Goal: Transaction & Acquisition: Purchase product/service

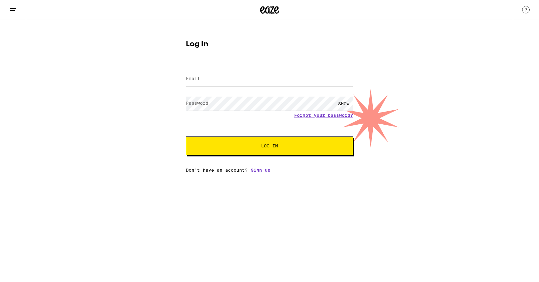
type input "[EMAIL_ADDRESS][DOMAIN_NAME]"
click at [262, 142] on button "Log In" at bounding box center [269, 146] width 167 height 19
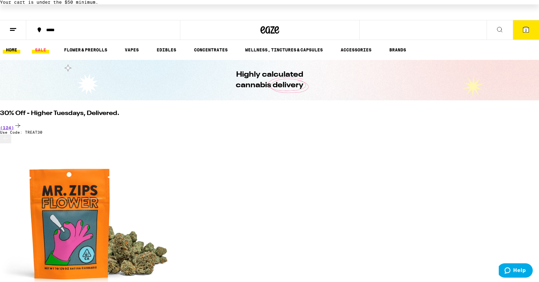
click at [44, 50] on link "SALE" at bounding box center [40, 49] width 17 height 7
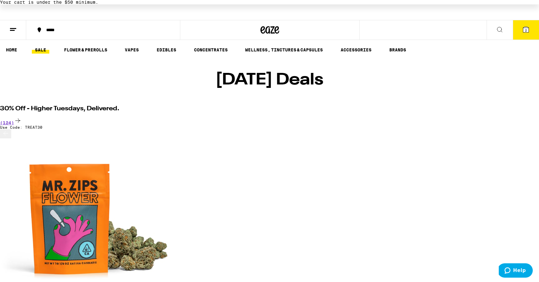
scroll to position [0, 1699]
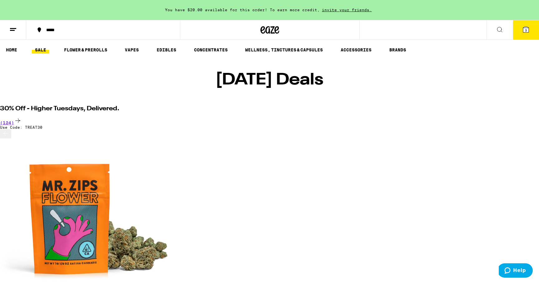
scroll to position [0, 7920]
click at [476, 117] on div "(124)" at bounding box center [269, 121] width 539 height 8
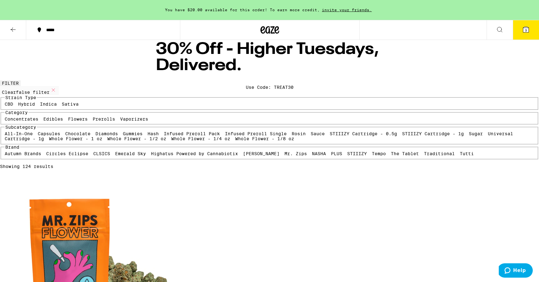
click at [120, 122] on label "Vaporizers" at bounding box center [134, 119] width 28 height 5
click at [121, 118] on input "Vaporizers" at bounding box center [121, 118] width 0 height 0
checkbox input "true"
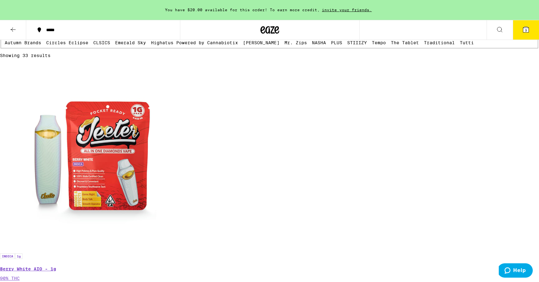
scroll to position [125, 0]
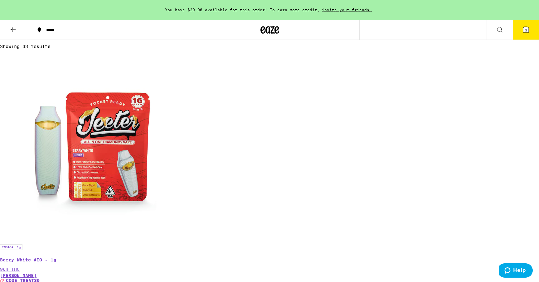
click at [99, 21] on label "Universal Cartridge - 1g" at bounding box center [259, 16] width 509 height 10
click at [489, 12] on input "Universal Cartridge - 1g" at bounding box center [489, 12] width 0 height 0
checkbox input "true"
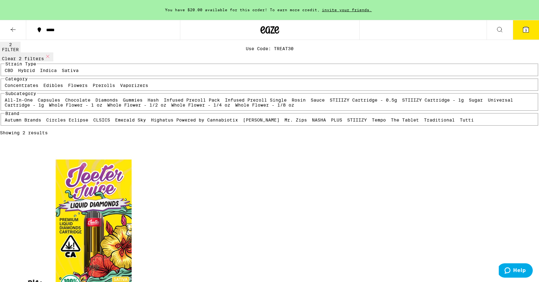
scroll to position [32, 0]
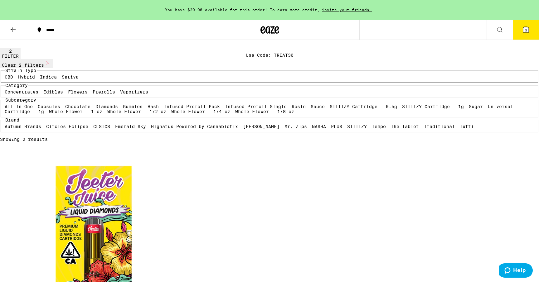
click at [184, 146] on img "Open page for Jeeter Juice: Maui Wowie - 1g from Jeeter" at bounding box center [93, 239] width 187 height 187
click at [15, 28] on icon at bounding box center [12, 29] width 7 height 7
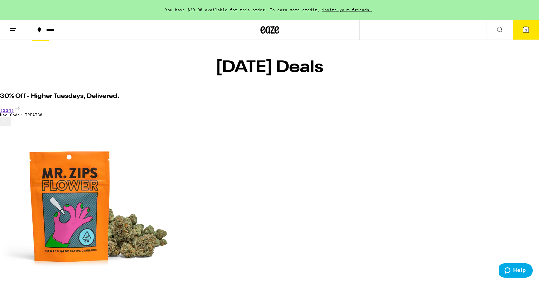
scroll to position [13, 0]
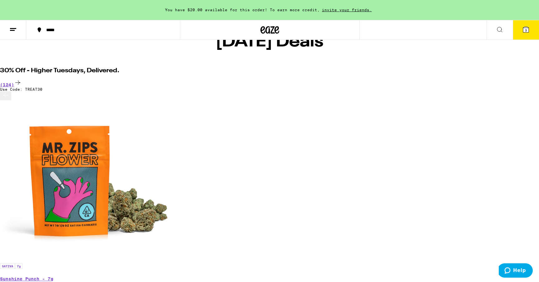
scroll to position [39, 0]
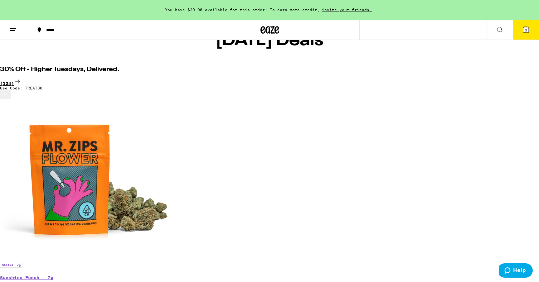
click at [472, 78] on div "(124)" at bounding box center [269, 82] width 539 height 8
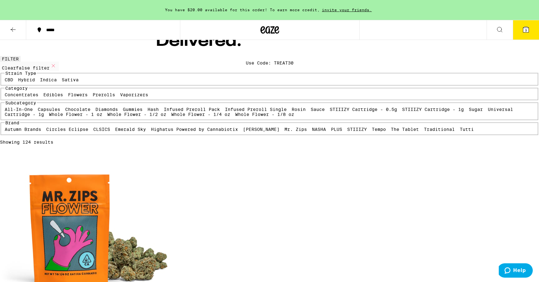
scroll to position [26, 0]
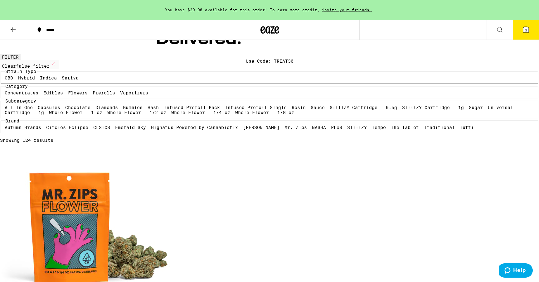
click at [63, 96] on label "Edibles" at bounding box center [53, 93] width 20 height 5
click at [45, 92] on input "Edibles" at bounding box center [45, 91] width 0 height 0
checkbox input "true"
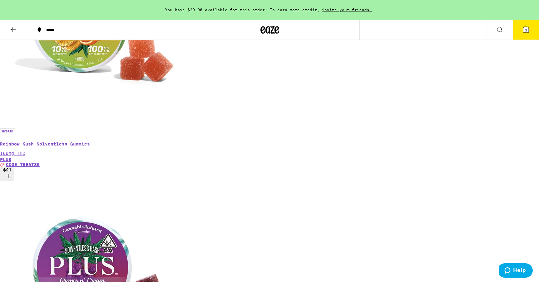
scroll to position [243, 0]
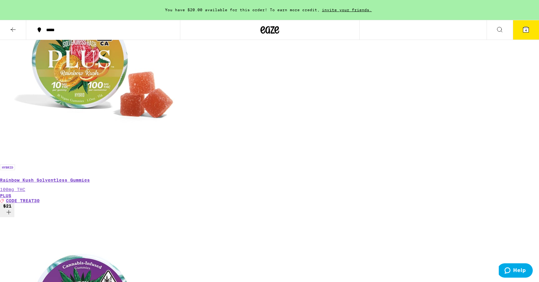
scroll to position [203, 0]
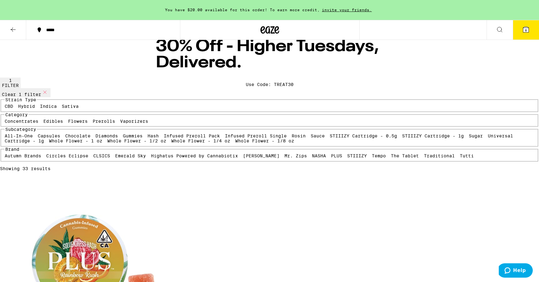
scroll to position [0, 0]
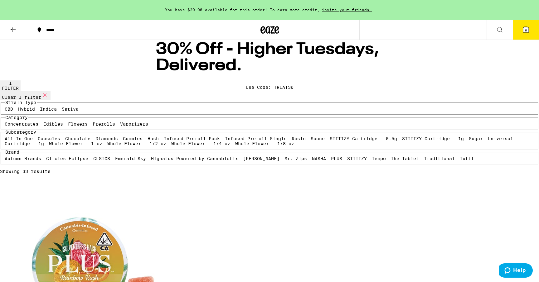
click at [17, 29] on button at bounding box center [13, 30] width 26 height 20
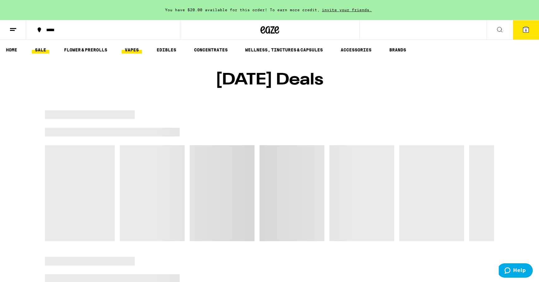
click at [135, 50] on link "VAPES" at bounding box center [132, 49] width 20 height 7
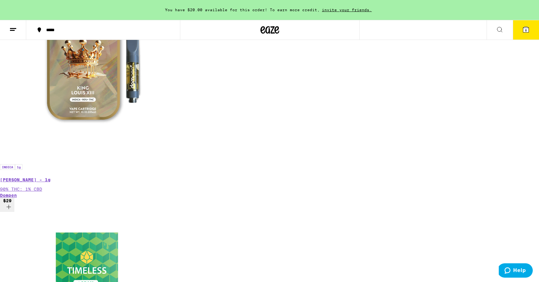
scroll to position [167, 0]
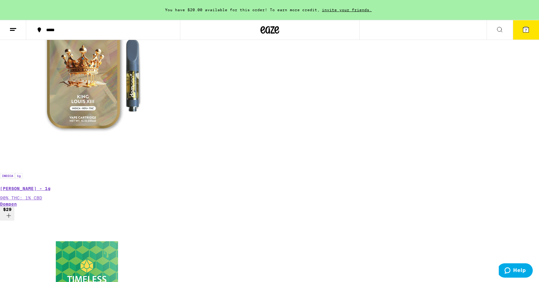
scroll to position [0, 662]
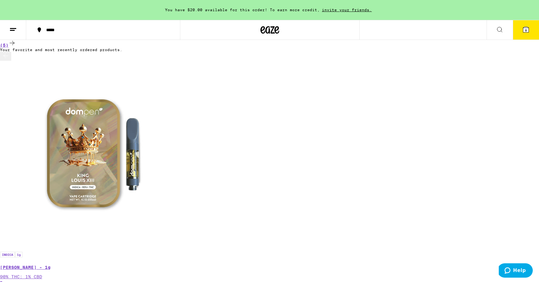
scroll to position [78, 0]
click at [525, 28] on icon at bounding box center [526, 30] width 6 height 6
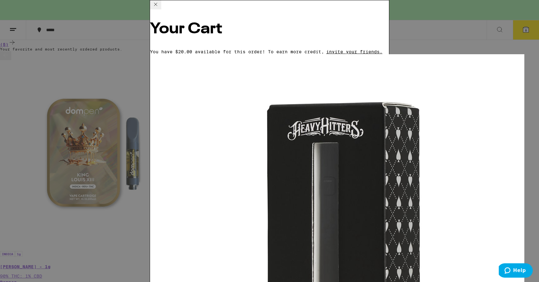
click at [455, 75] on div "Your Cart You have $20.00 available for this order! To earn more credit, invite…" at bounding box center [269, 141] width 539 height 282
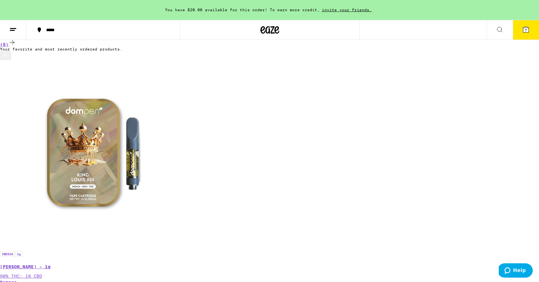
click at [307, 22] on div at bounding box center [269, 30] width 179 height 20
click at [503, 35] on button at bounding box center [500, 30] width 26 height 20
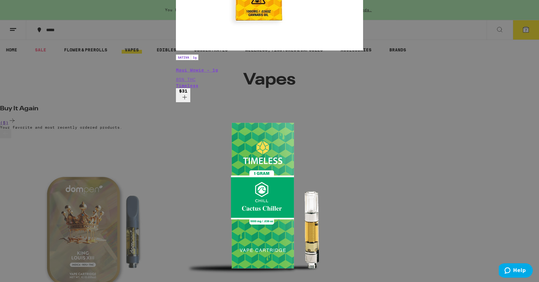
scroll to position [342, 0]
type input "battery"
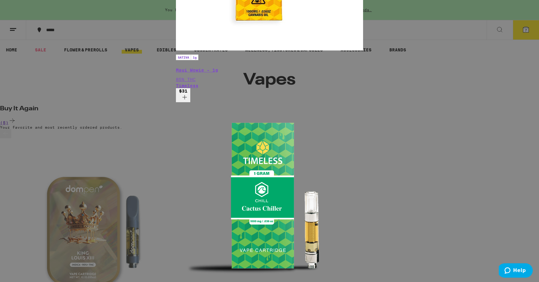
scroll to position [0, 0]
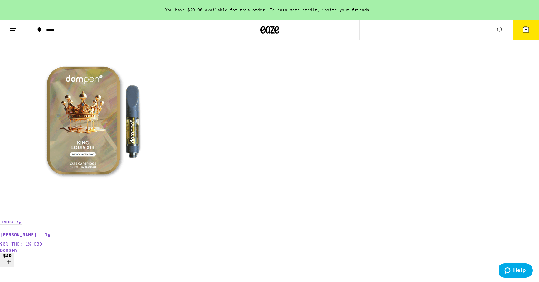
scroll to position [113, 0]
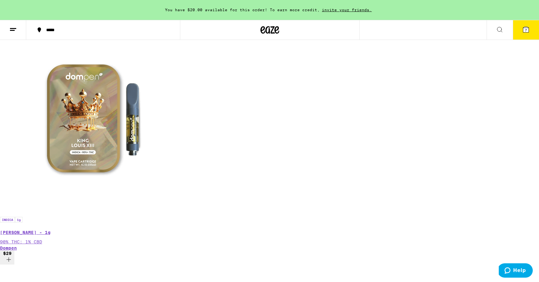
click at [527, 34] on button "7" at bounding box center [526, 29] width 26 height 19
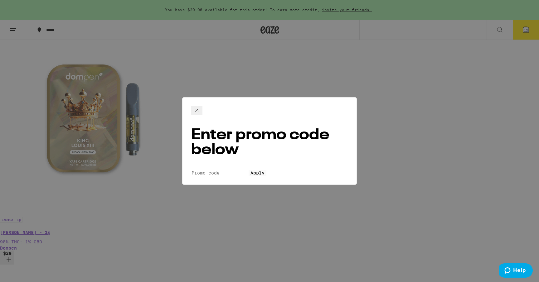
click at [246, 170] on input "Promo Code" at bounding box center [219, 173] width 57 height 6
type input "TREAT30"
click at [249, 170] on button "Apply" at bounding box center [258, 173] width 18 height 6
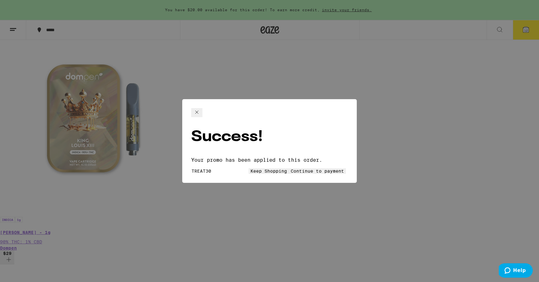
click at [251, 169] on span "Keep Shopping" at bounding box center [269, 171] width 37 height 5
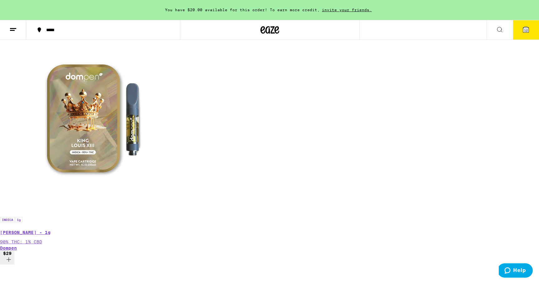
click at [523, 30] on icon at bounding box center [526, 30] width 6 height 6
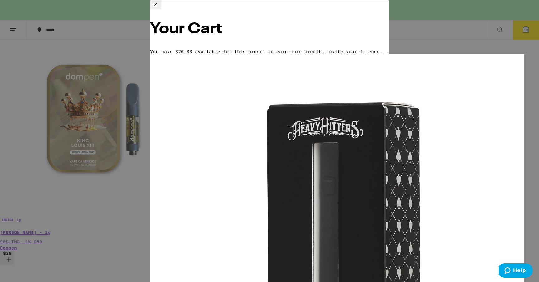
scroll to position [152, 0]
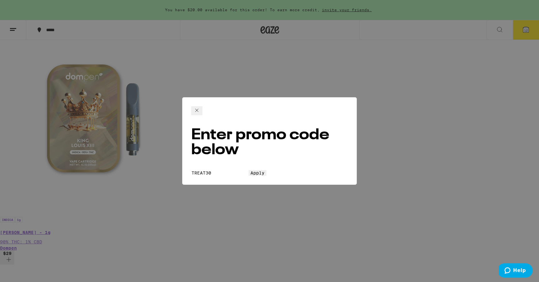
click at [201, 109] on icon at bounding box center [196, 110] width 7 height 7
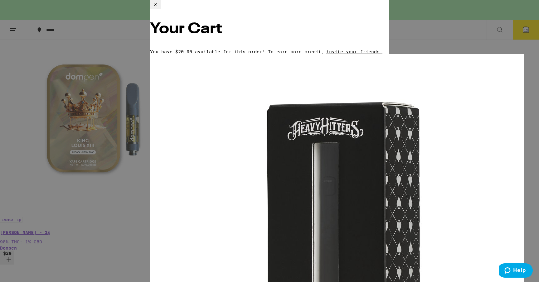
click at [159, 8] on icon at bounding box center [155, 4] width 7 height 7
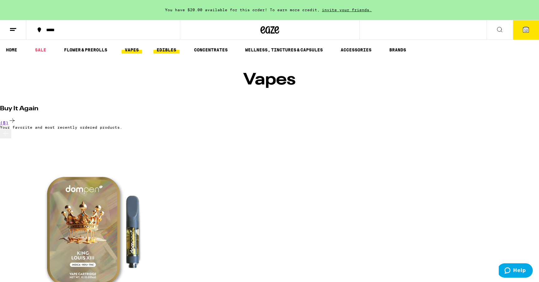
click at [161, 53] on link "EDIBLES" at bounding box center [167, 49] width 26 height 7
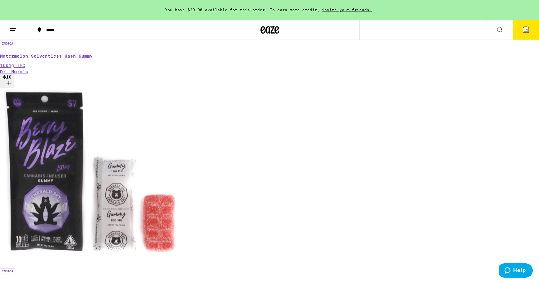
scroll to position [0, 836]
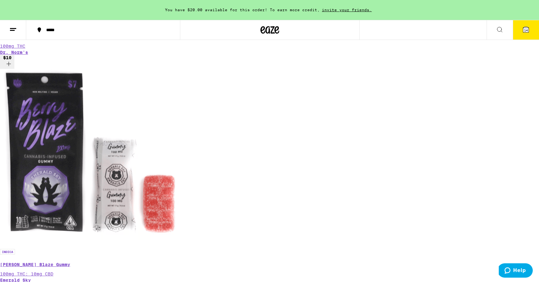
scroll to position [309, 0]
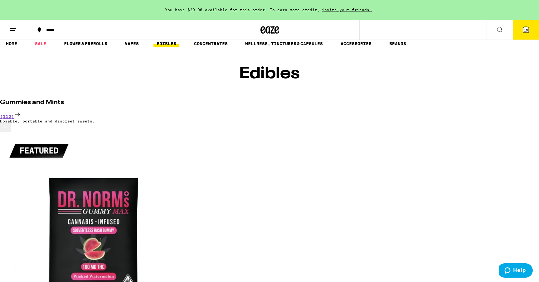
scroll to position [0, 1601]
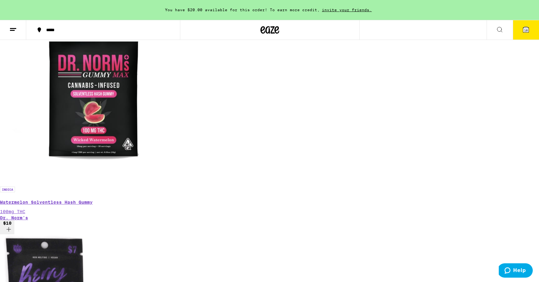
scroll to position [0, 0]
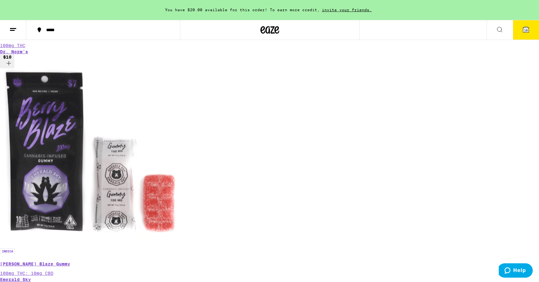
click at [522, 28] on button "16" at bounding box center [526, 29] width 26 height 19
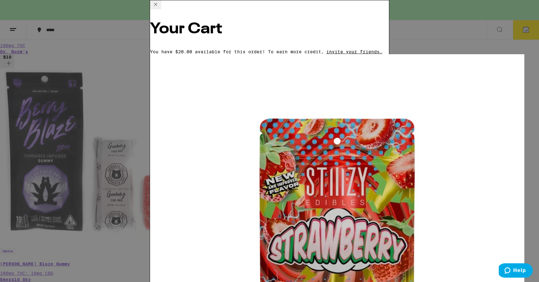
scroll to position [23, 0]
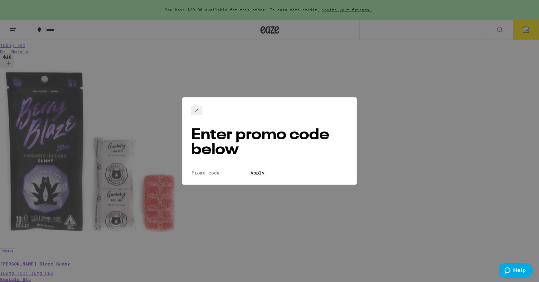
click at [243, 170] on input "Promo Code" at bounding box center [219, 173] width 57 height 6
type input "TREAT30"
click at [264, 171] on span "Apply" at bounding box center [258, 173] width 14 height 5
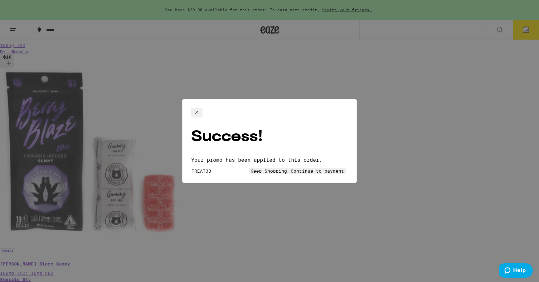
click at [251, 169] on span "Keep Shopping" at bounding box center [269, 171] width 37 height 5
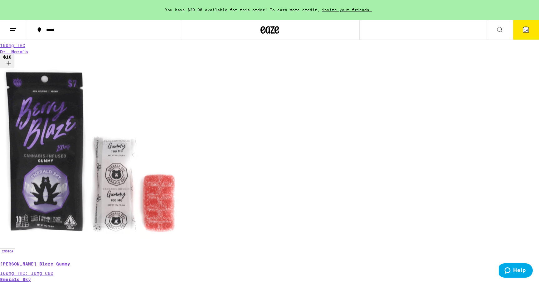
click at [527, 28] on span "14" at bounding box center [526, 30] width 4 height 4
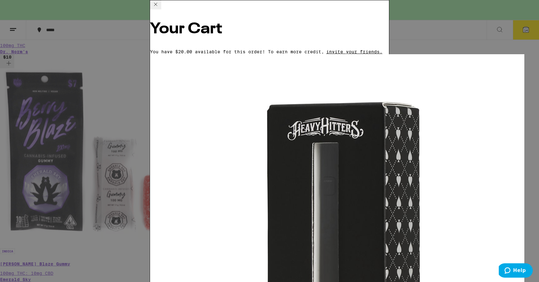
scroll to position [154, 0]
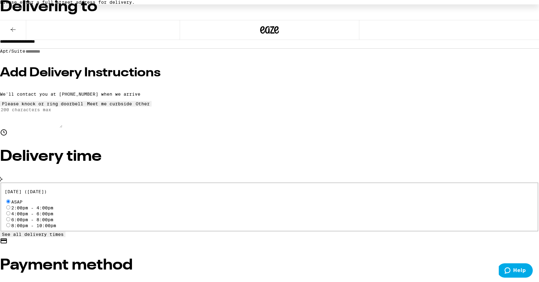
scroll to position [114, 0]
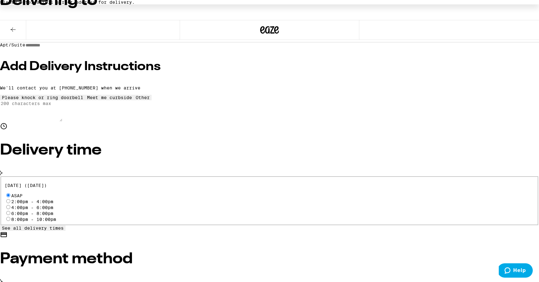
radio input "true"
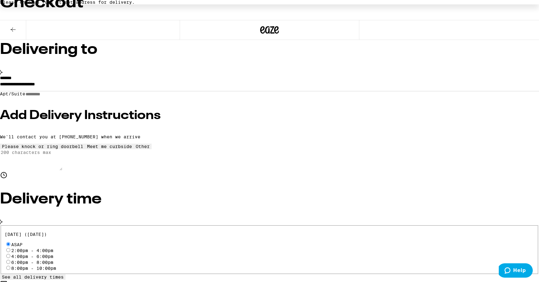
scroll to position [66, 0]
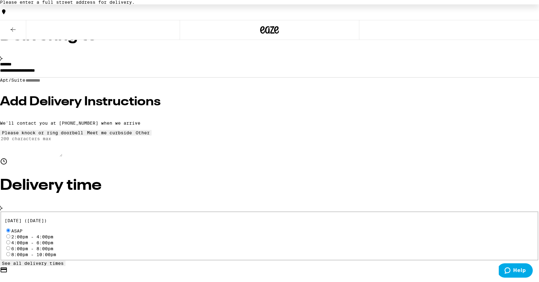
scroll to position [83, 0]
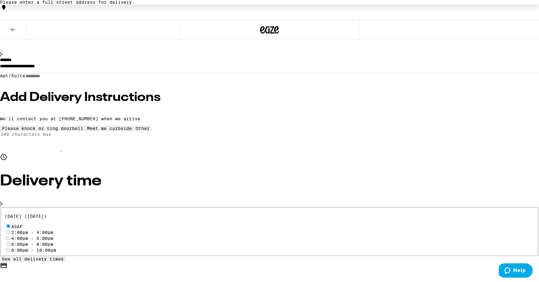
type input "25"
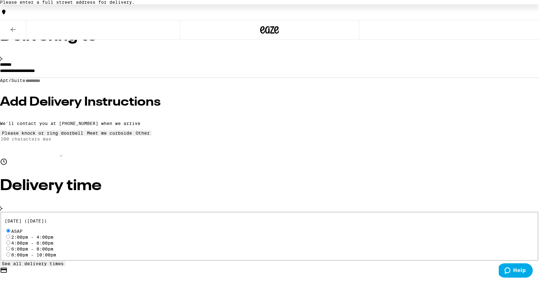
scroll to position [78, 0]
click at [153, 103] on h3 "Add Delivery Instructions" at bounding box center [269, 102] width 539 height 12
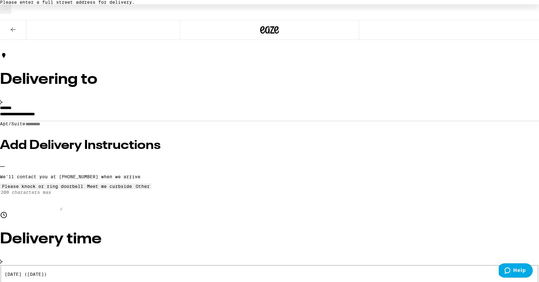
scroll to position [42, 0]
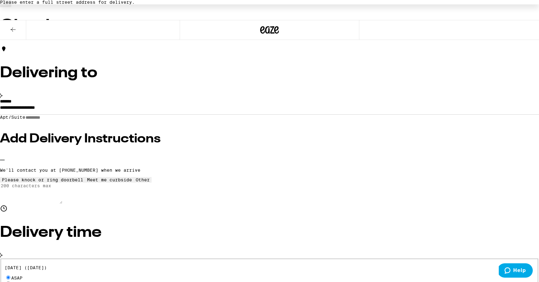
click at [223, 168] on p "We'll contact you at [PHONE_NUMBER] when we arrive" at bounding box center [269, 170] width 539 height 5
click at [136, 183] on div "Other" at bounding box center [143, 180] width 14 height 5
click at [62, 204] on textarea "Enter any other delivery instructions you want driver to know" at bounding box center [31, 193] width 62 height 21
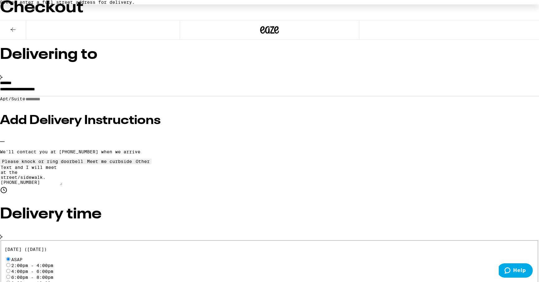
scroll to position [64, 0]
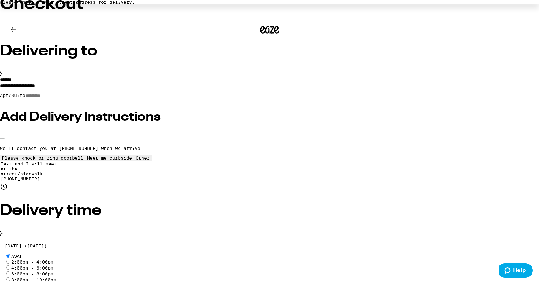
type textarea "Text and I will meet at the street/sidewalk. [PHONE_NUMBER]"
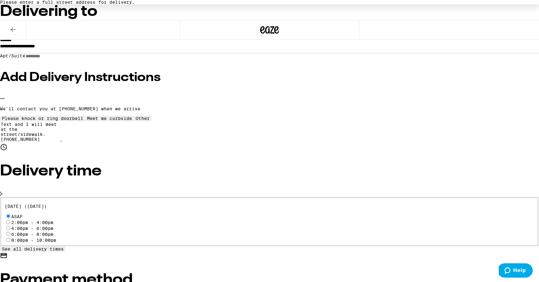
scroll to position [104, 0]
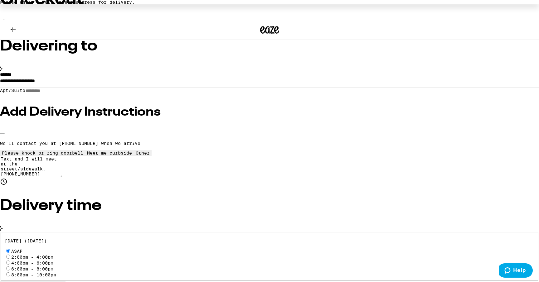
scroll to position [71, 0]
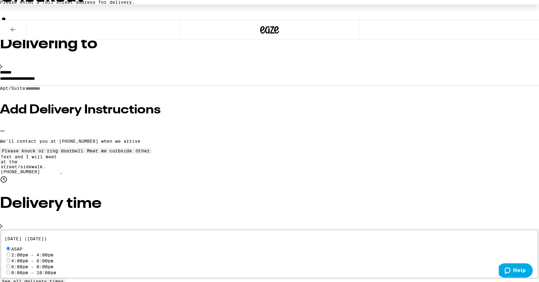
click at [62, 175] on textarea "Text and I will meet at the street/sidewalk. [PHONE_NUMBER]" at bounding box center [31, 164] width 62 height 21
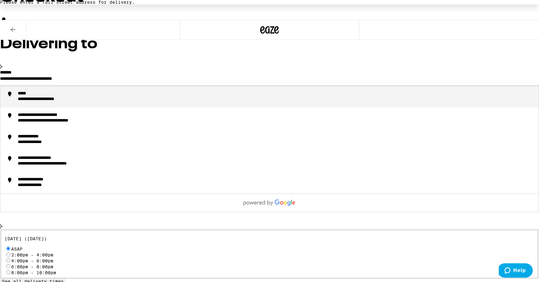
click at [207, 75] on input "**********" at bounding box center [269, 80] width 539 height 11
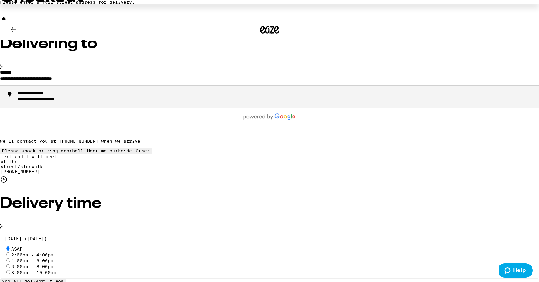
drag, startPoint x: 207, startPoint y: 75, endPoint x: 89, endPoint y: 61, distance: 119.2
click at [89, 61] on div "**********" at bounding box center [269, 96] width 539 height 160
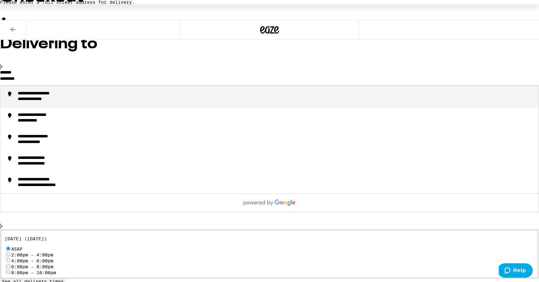
click at [74, 91] on div "**********" at bounding box center [46, 94] width 56 height 6
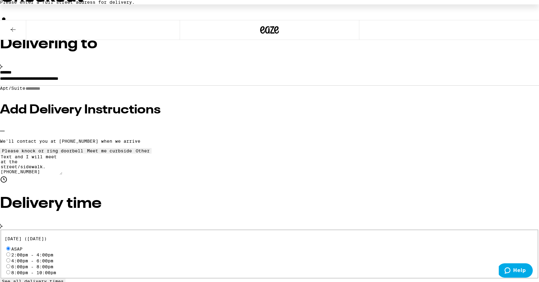
type input "**********"
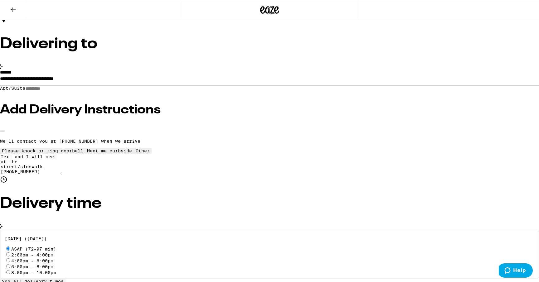
click at [70, 91] on input "Apt/Suite" at bounding box center [47, 88] width 44 height 5
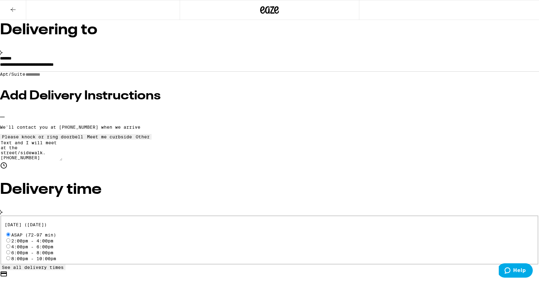
scroll to position [68, 0]
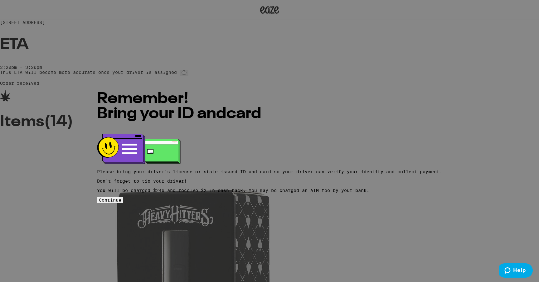
click at [121, 200] on span "Continue" at bounding box center [110, 200] width 22 height 5
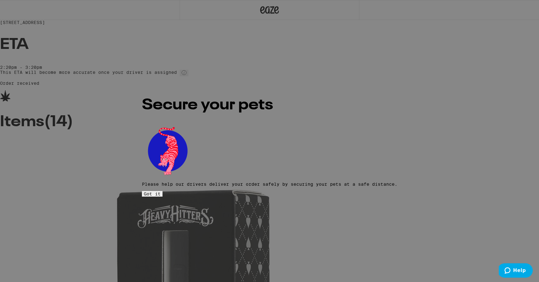
click at [163, 191] on button "Got it" at bounding box center [152, 194] width 21 height 6
